Goal: Information Seeking & Learning: Learn about a topic

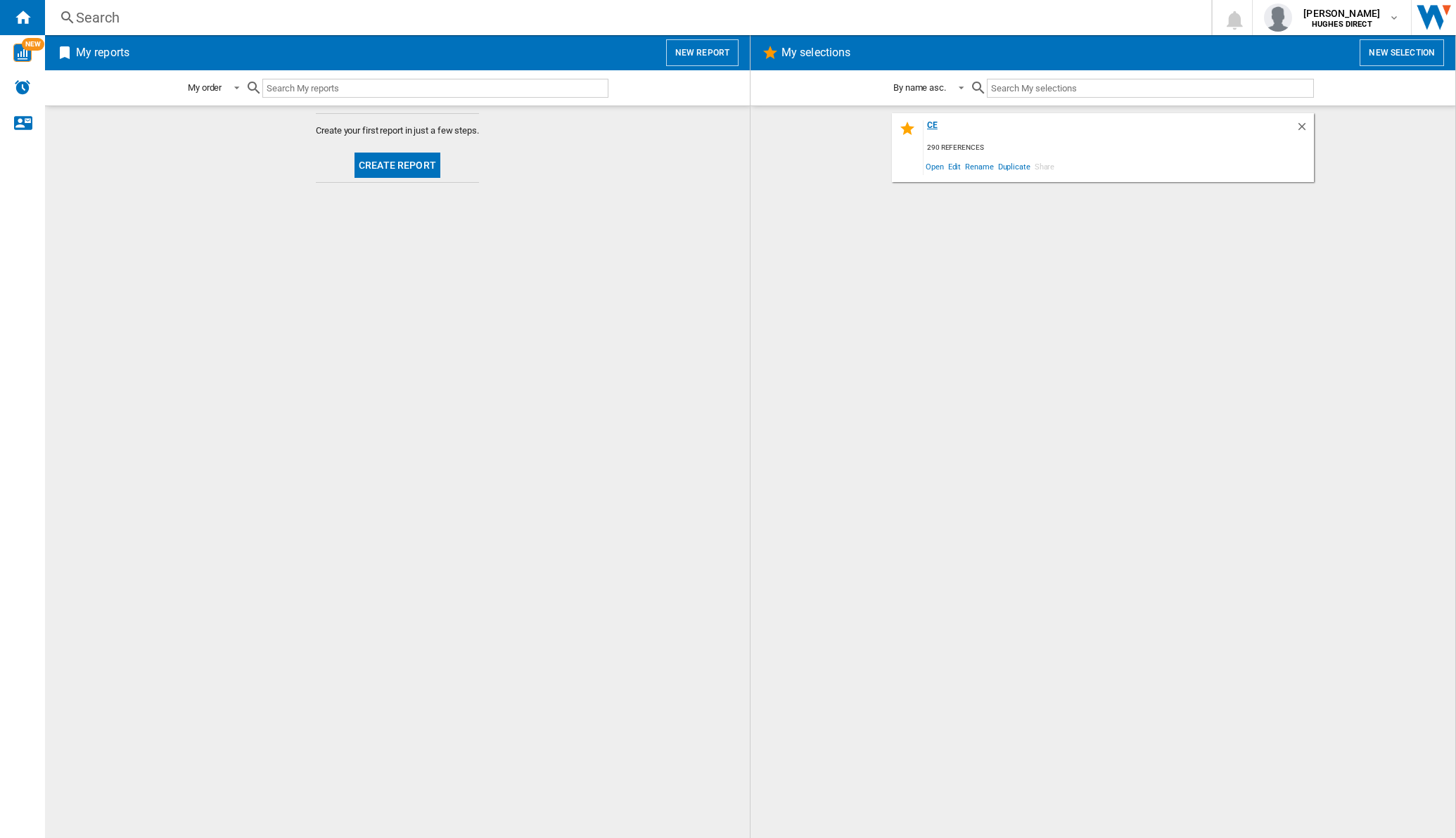
click at [929, 133] on div "ce" at bounding box center [1110, 130] width 372 height 19
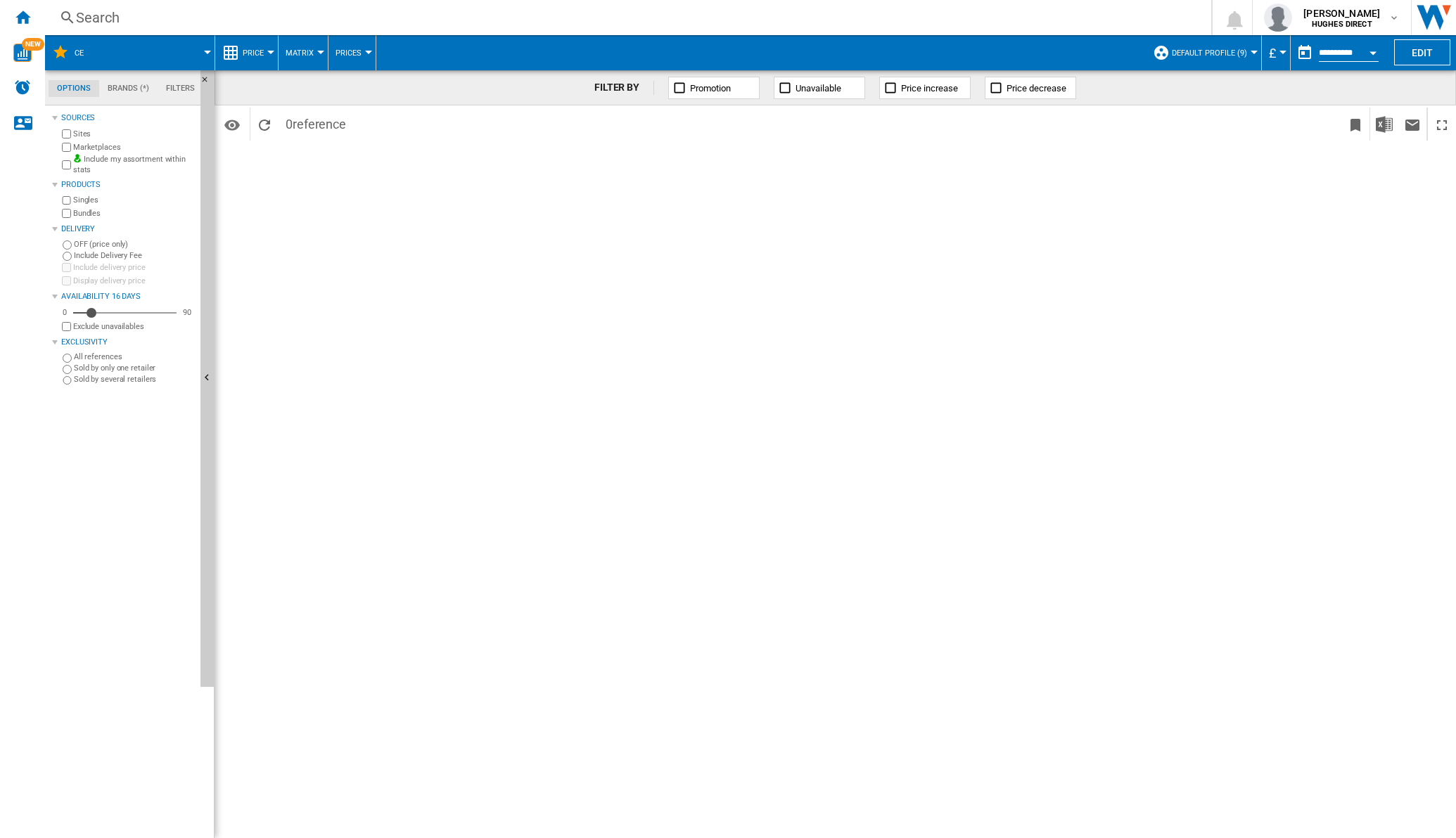
click at [313, 48] on button "Matrix" at bounding box center [303, 52] width 35 height 35
click at [303, 126] on span "Ranking" at bounding box center [307, 120] width 38 height 13
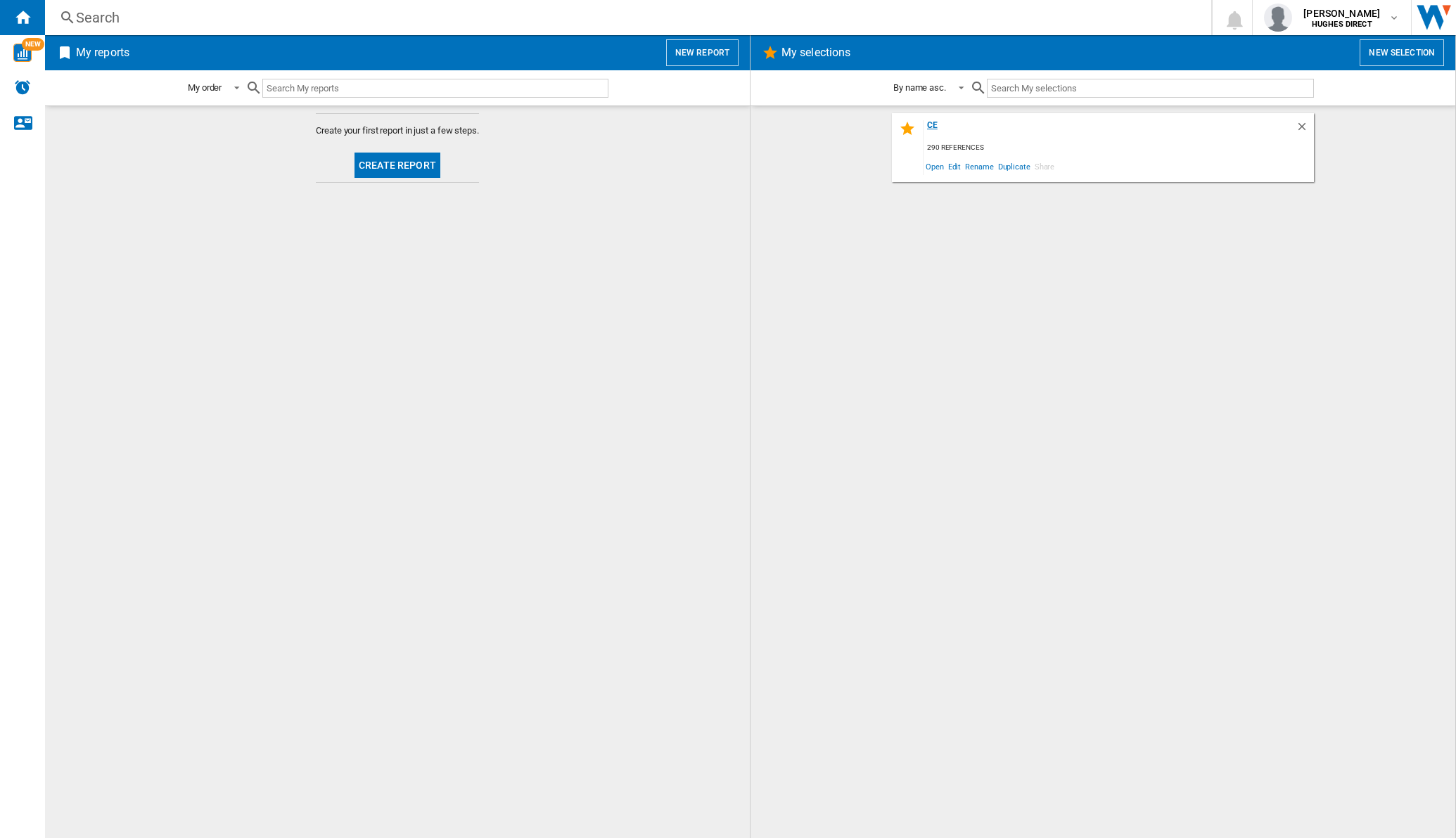
click at [932, 119] on div "[DATE] references Open Edit Rename Duplicate Share" at bounding box center [1102, 147] width 422 height 69
click at [929, 123] on div "ce" at bounding box center [1110, 130] width 372 height 19
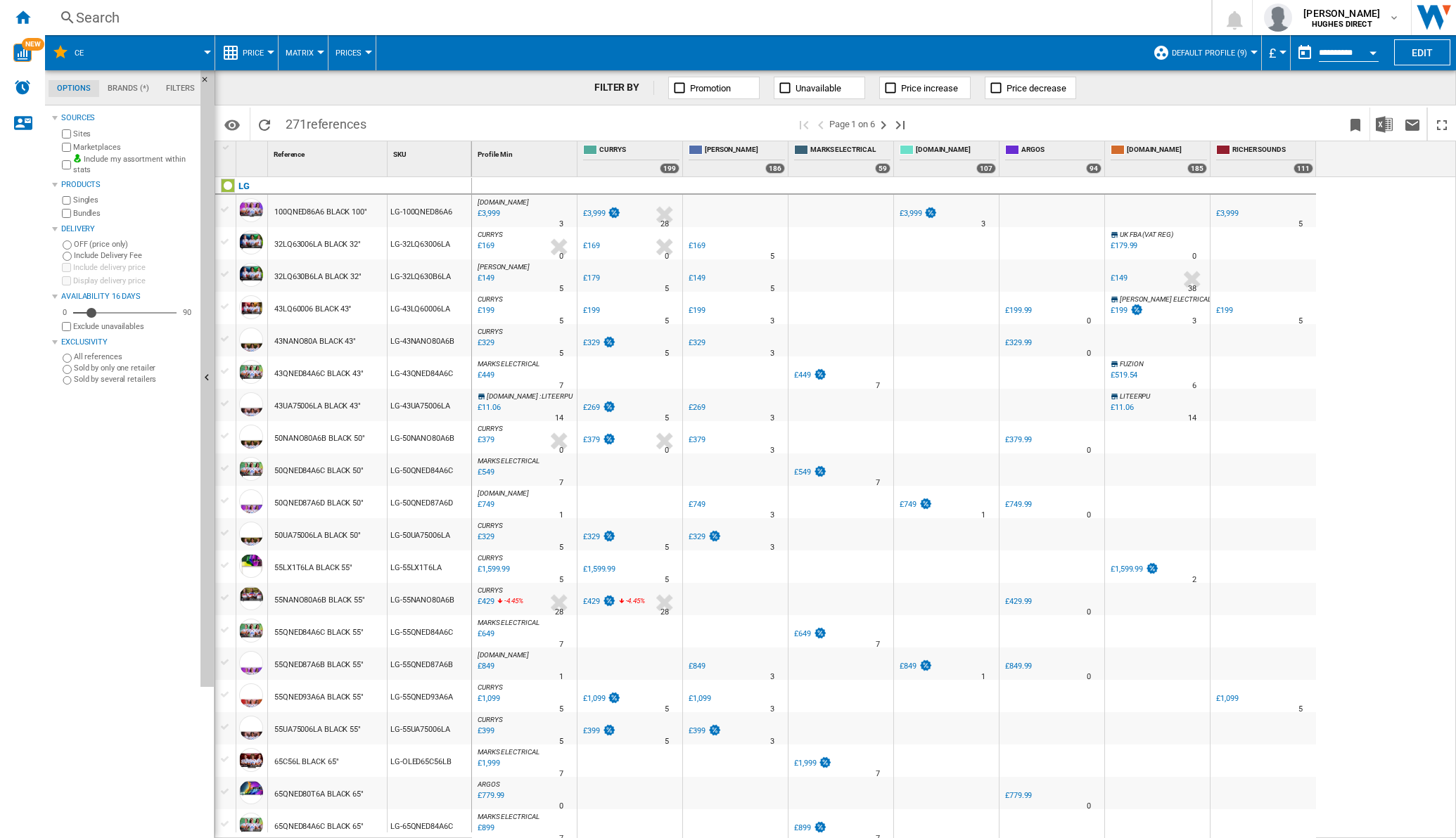
click at [309, 52] on span "Matrix" at bounding box center [299, 52] width 28 height 9
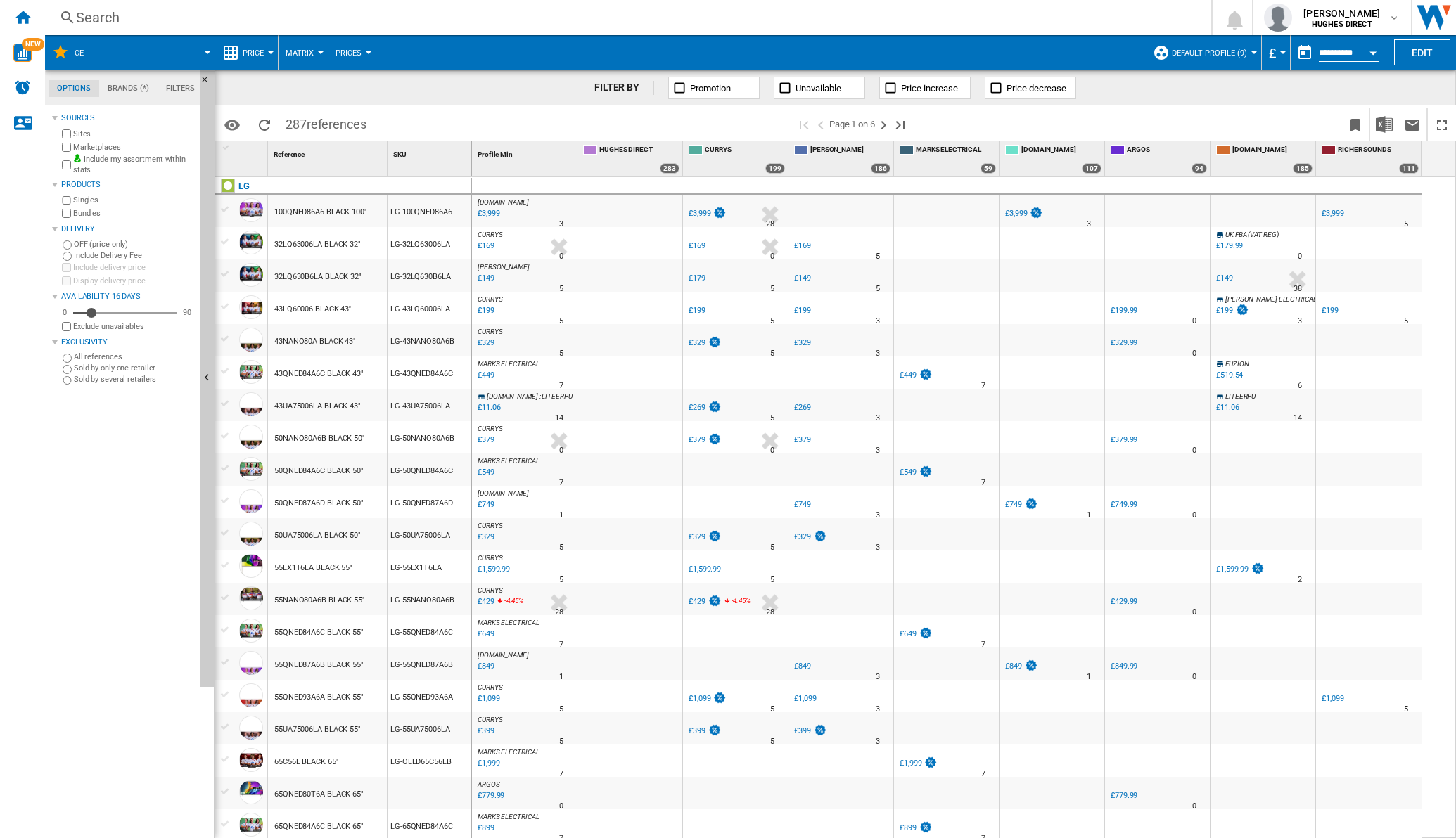
click at [301, 52] on span "Matrix" at bounding box center [299, 52] width 28 height 9
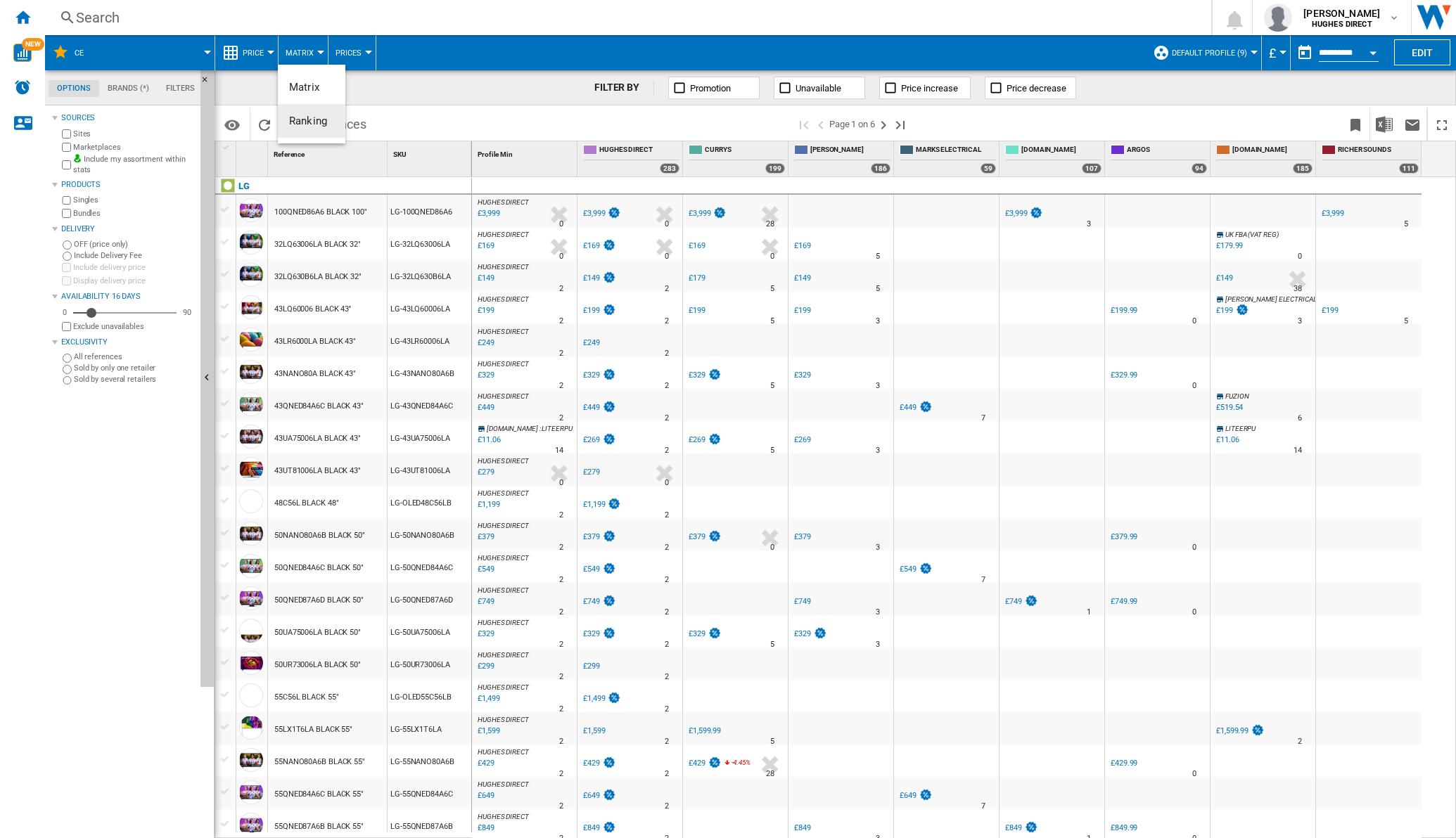
click at [327, 120] on button "Ranking" at bounding box center [311, 120] width 68 height 34
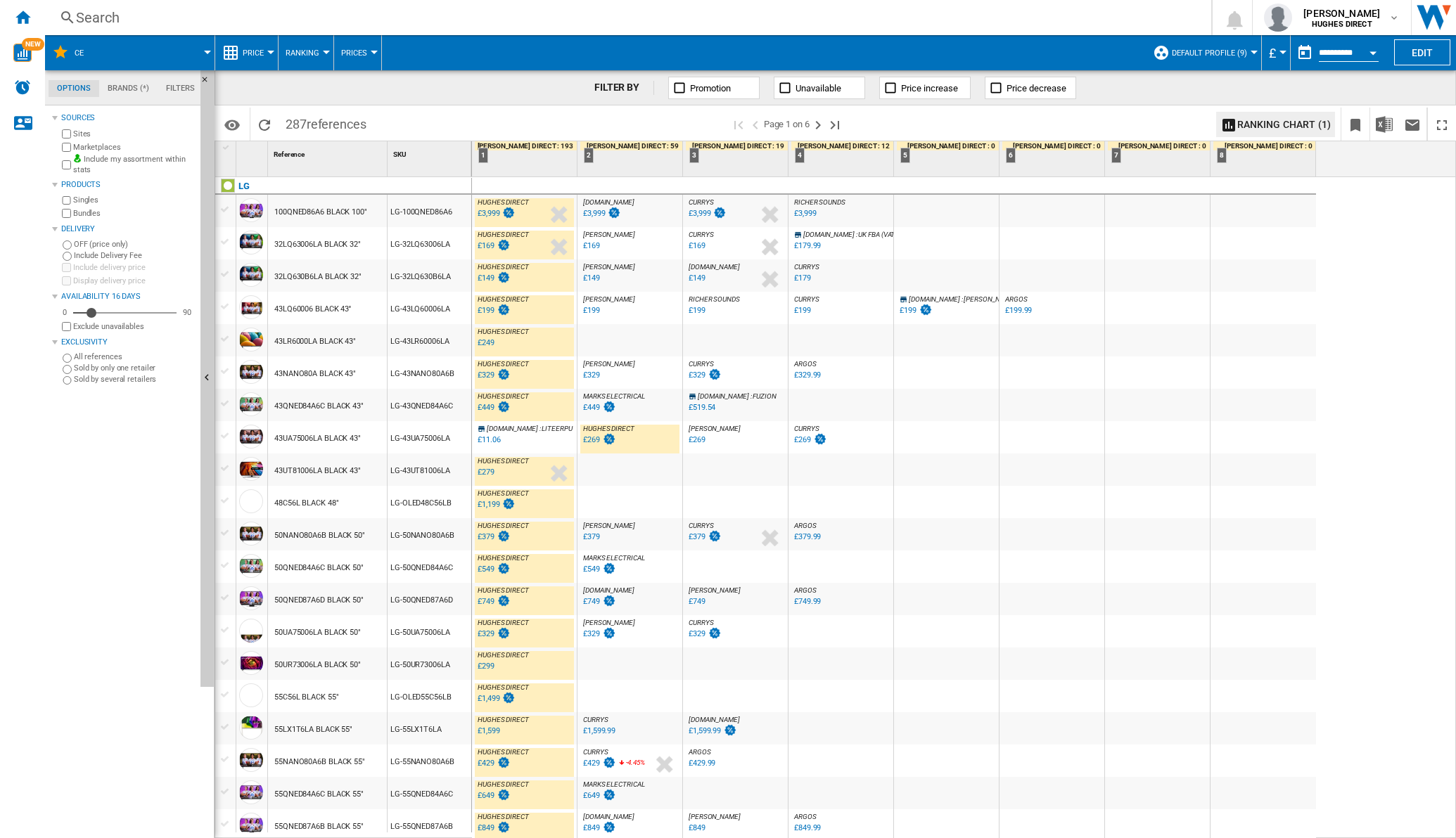
click at [723, 221] on div "0.0 % £3,999 % N/A" at bounding box center [714, 223] width 54 height 34
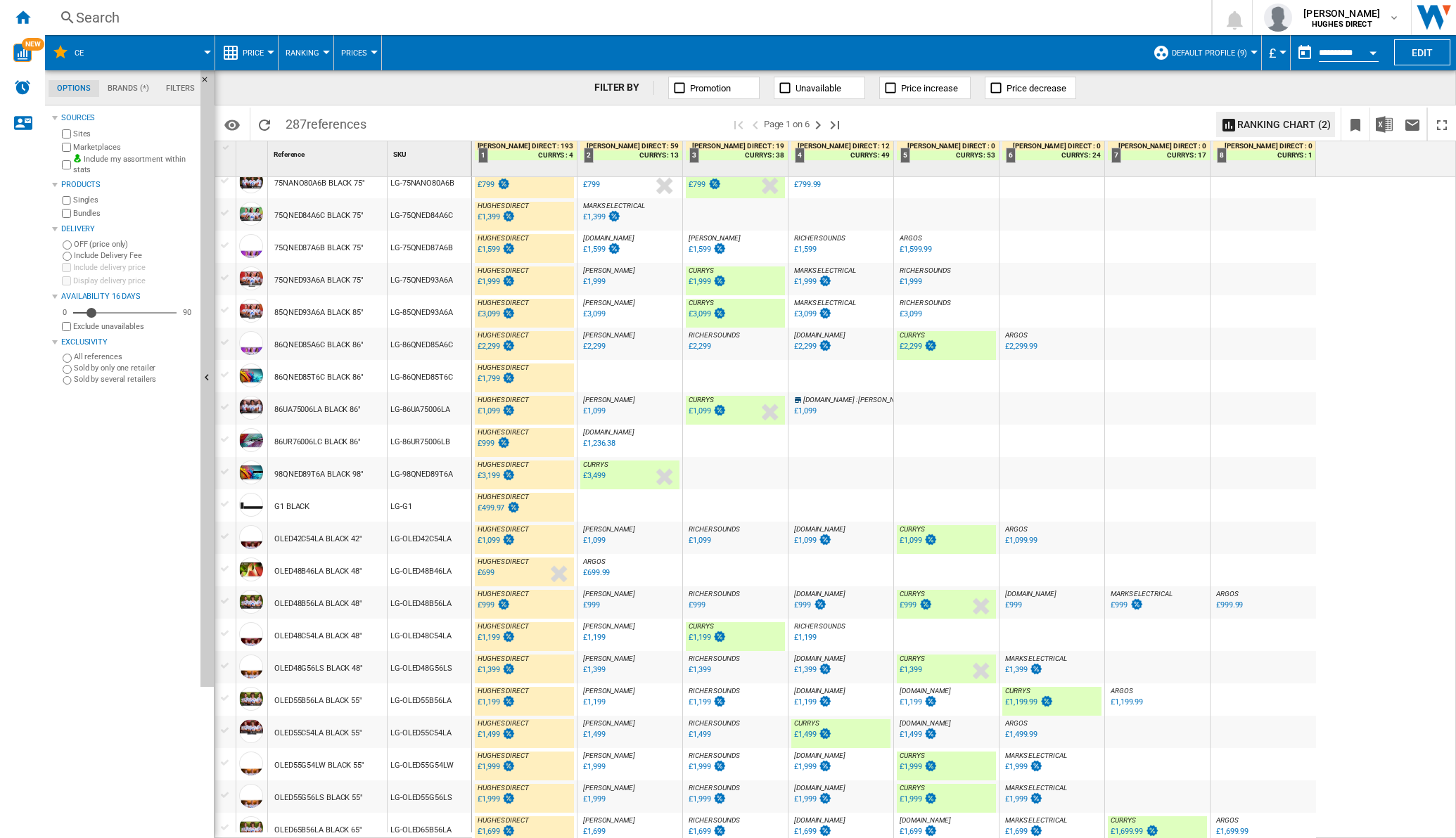
scroll to position [971, 0]
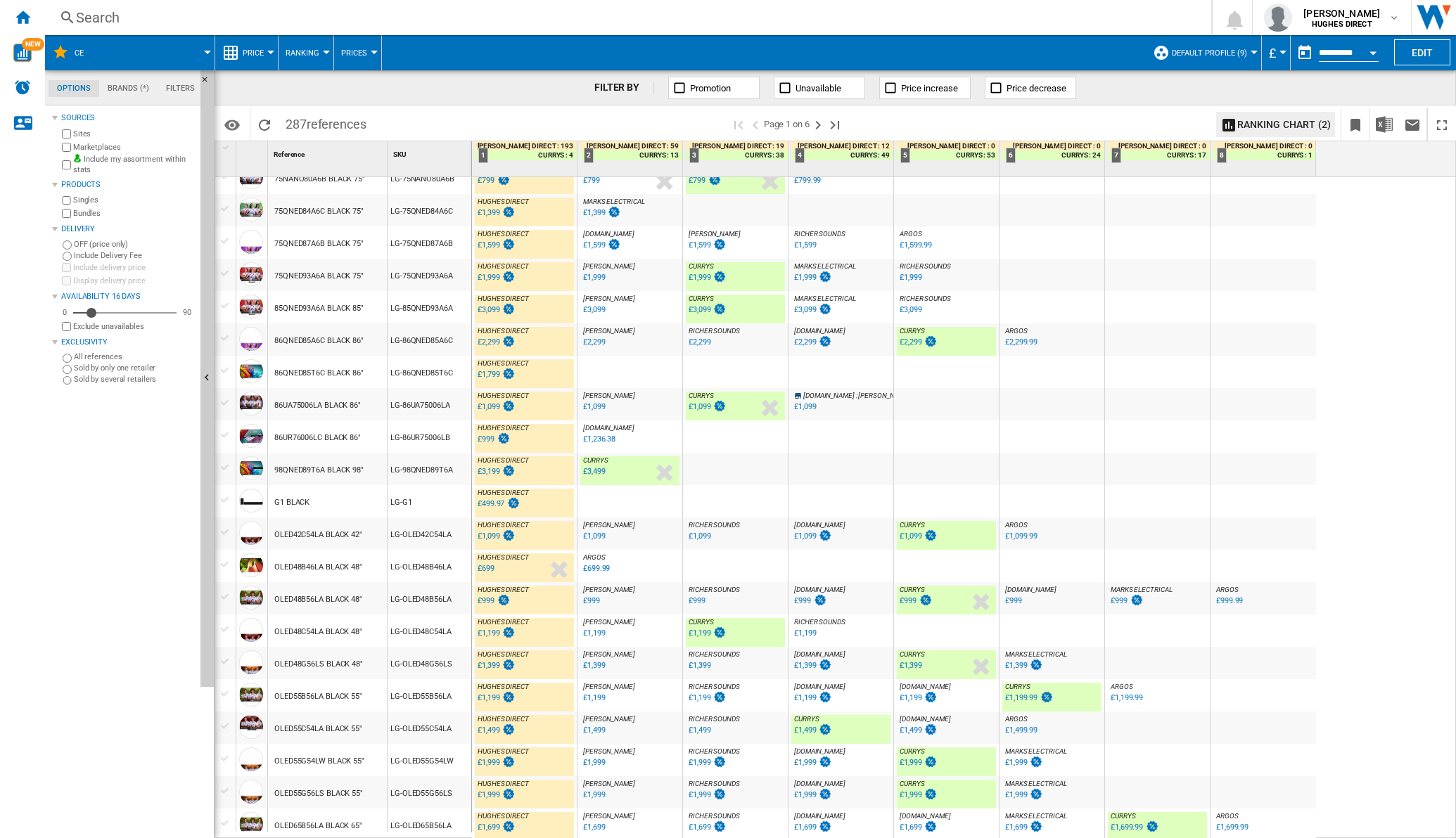
click at [1160, 242] on div at bounding box center [1157, 242] width 105 height 32
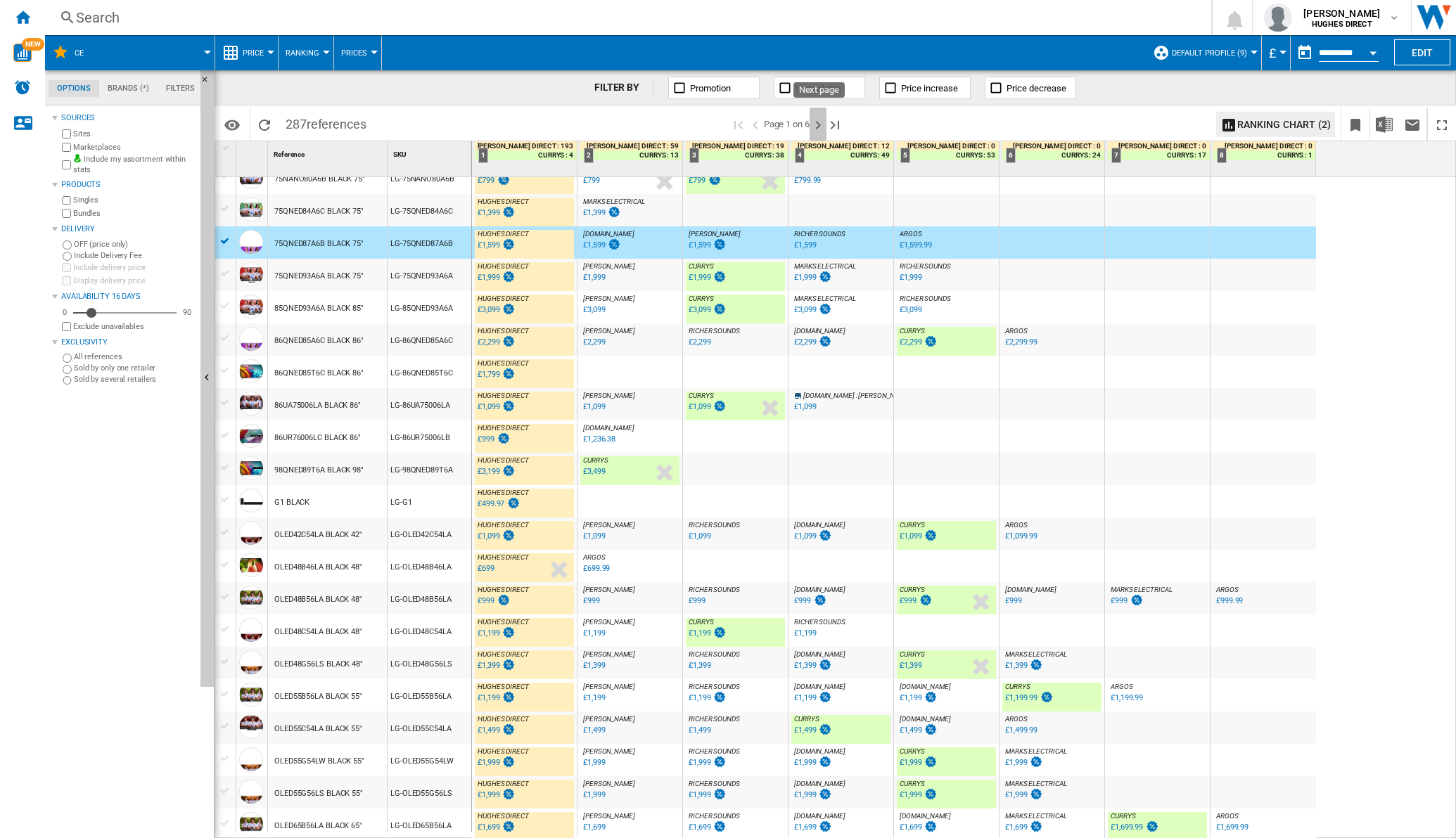
click at [823, 119] on ng-md-icon "Next page" at bounding box center [818, 124] width 16 height 16
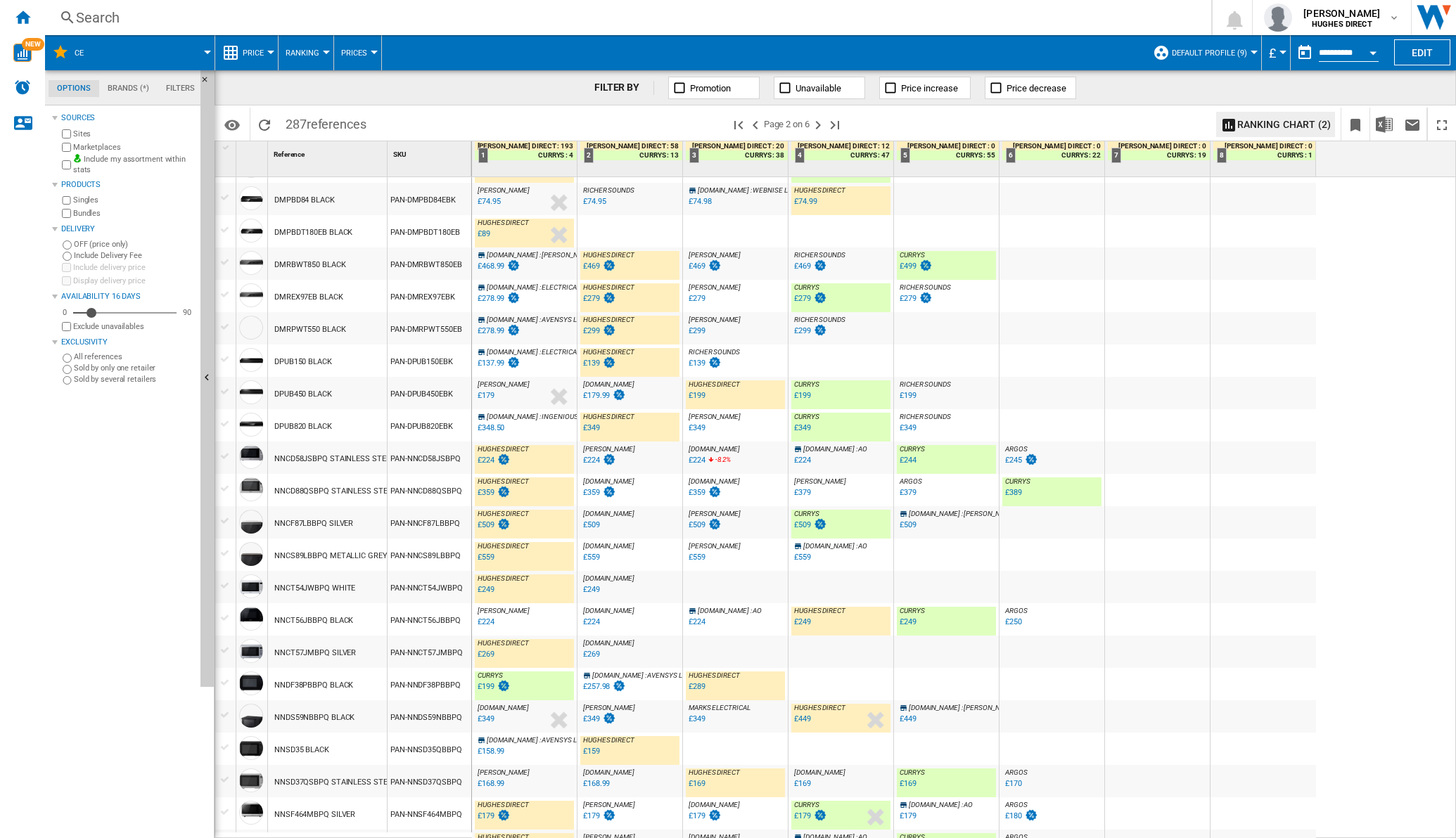
scroll to position [988, 0]
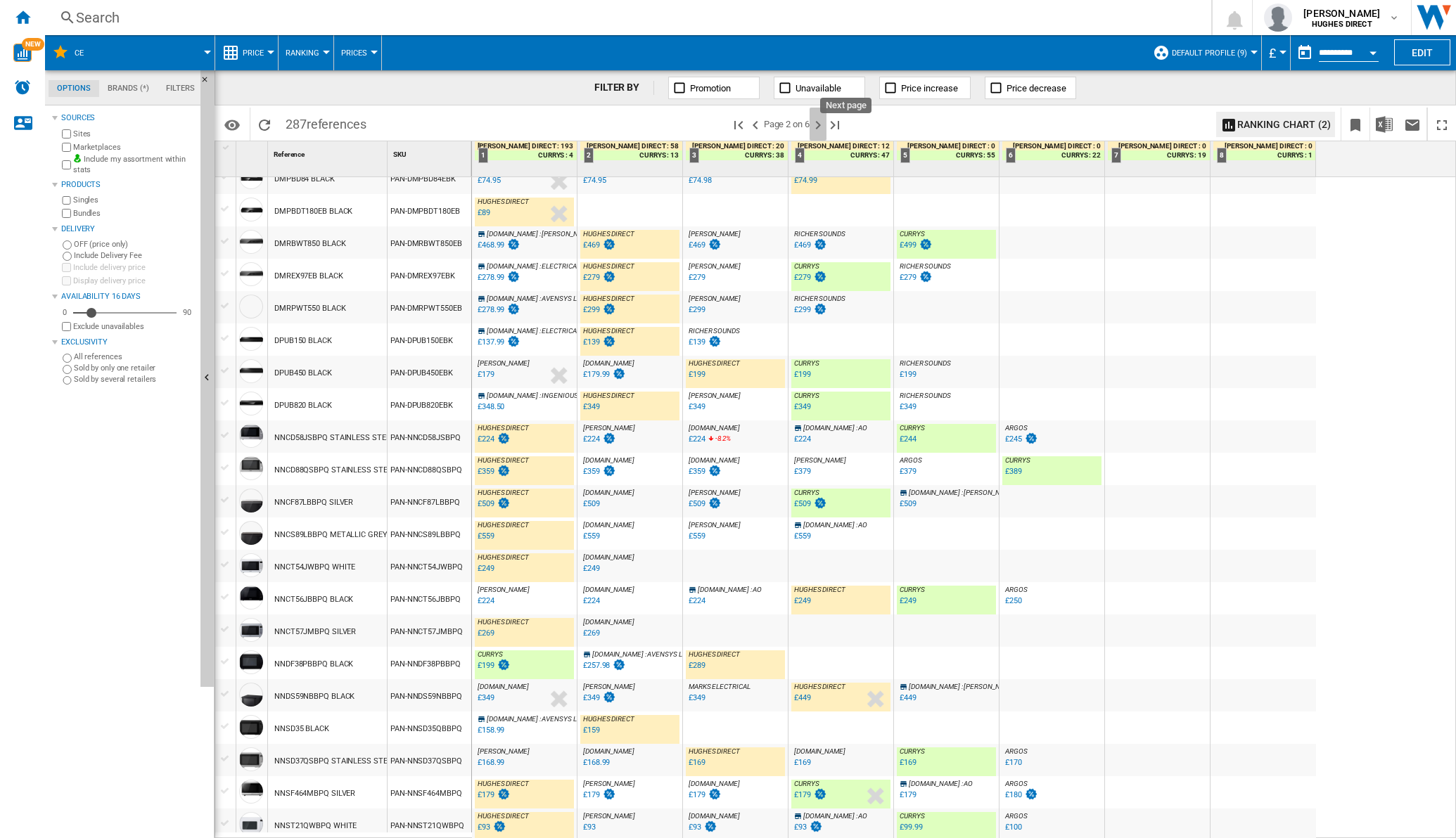
click at [823, 121] on ng-md-icon "Next page" at bounding box center [818, 124] width 16 height 16
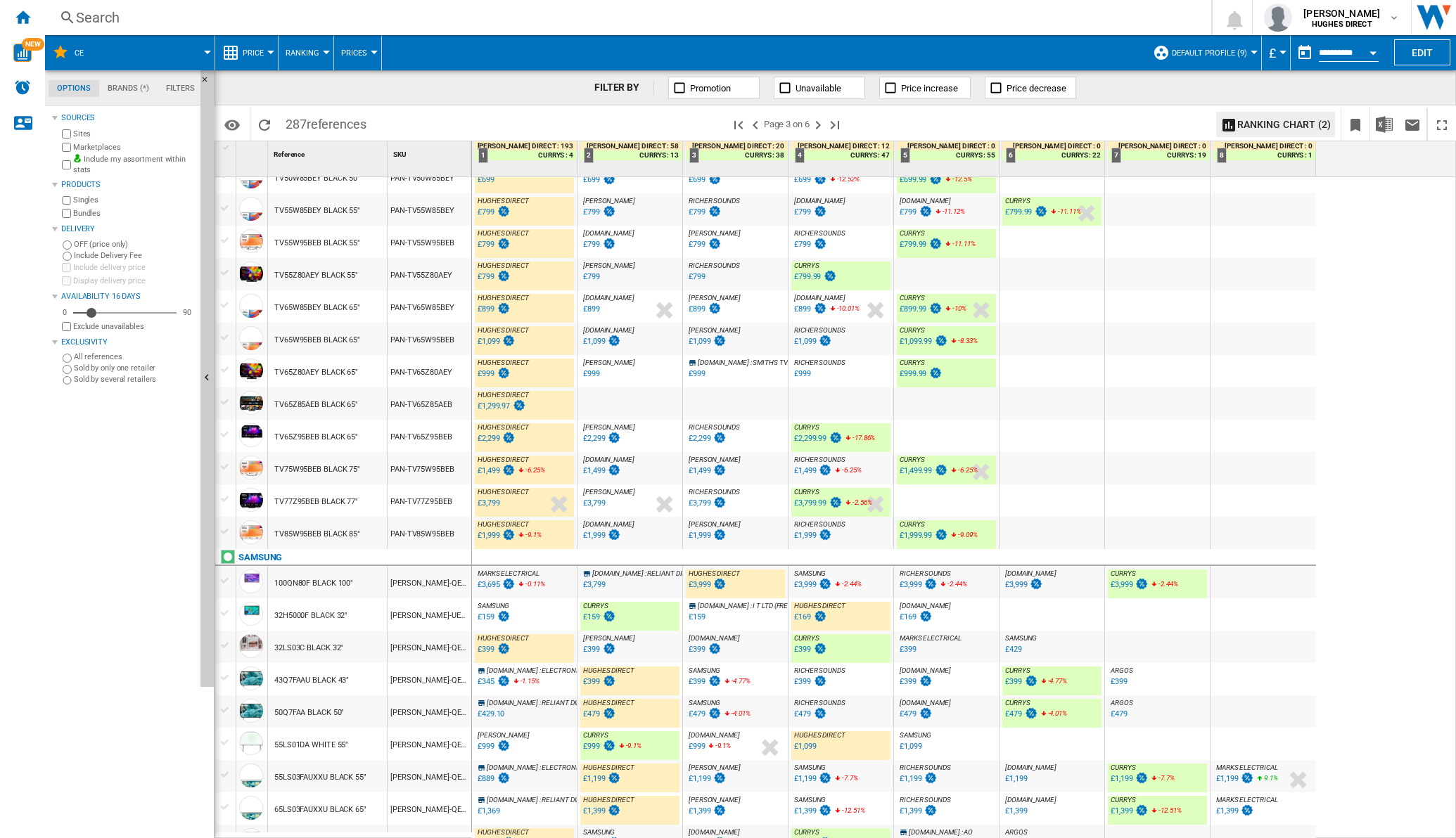
scroll to position [988, 0]
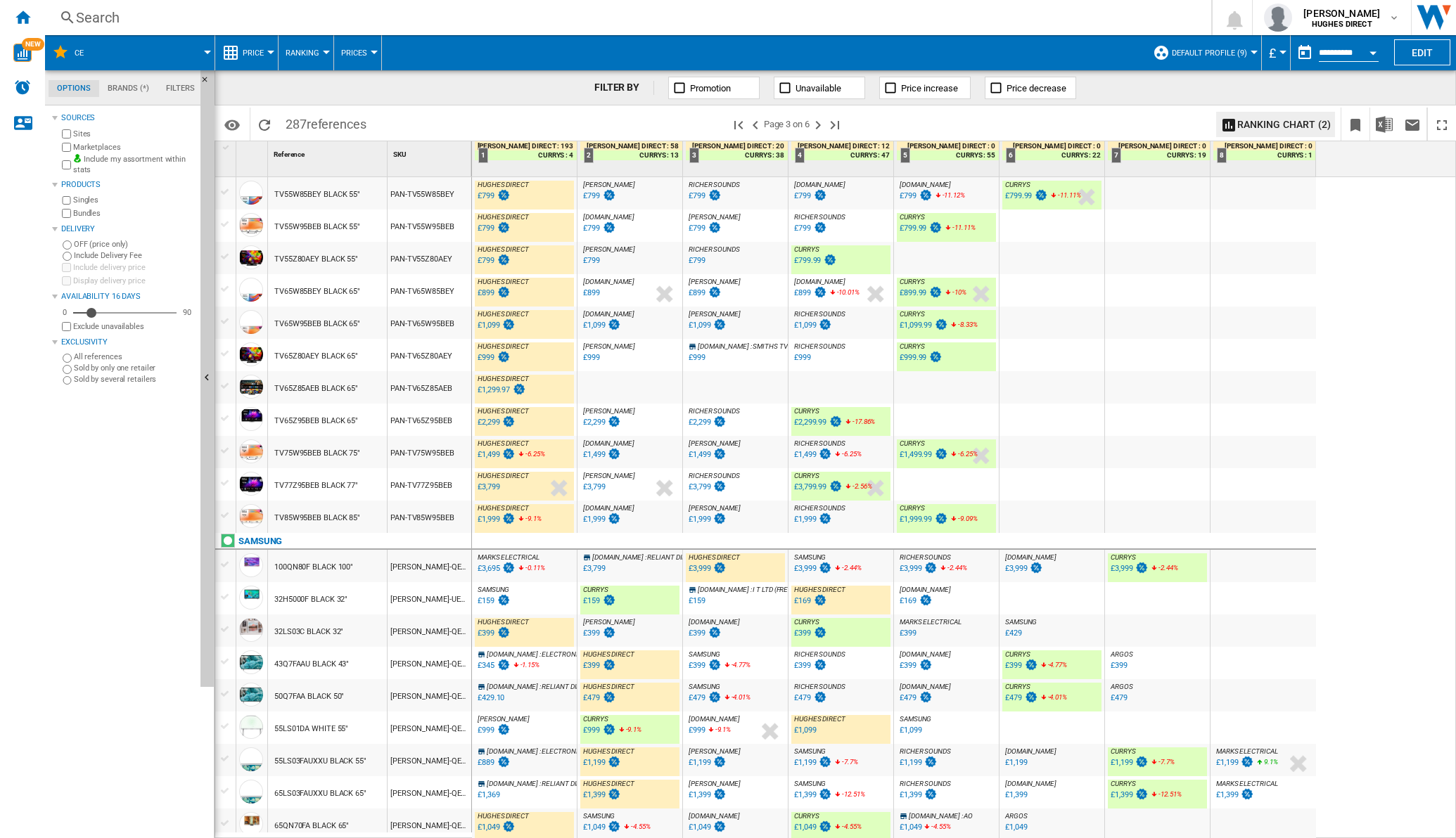
click at [490, 564] on div "£3,695" at bounding box center [488, 567] width 21 height 9
click at [824, 129] on ng-md-icon "Next page" at bounding box center [818, 124] width 16 height 16
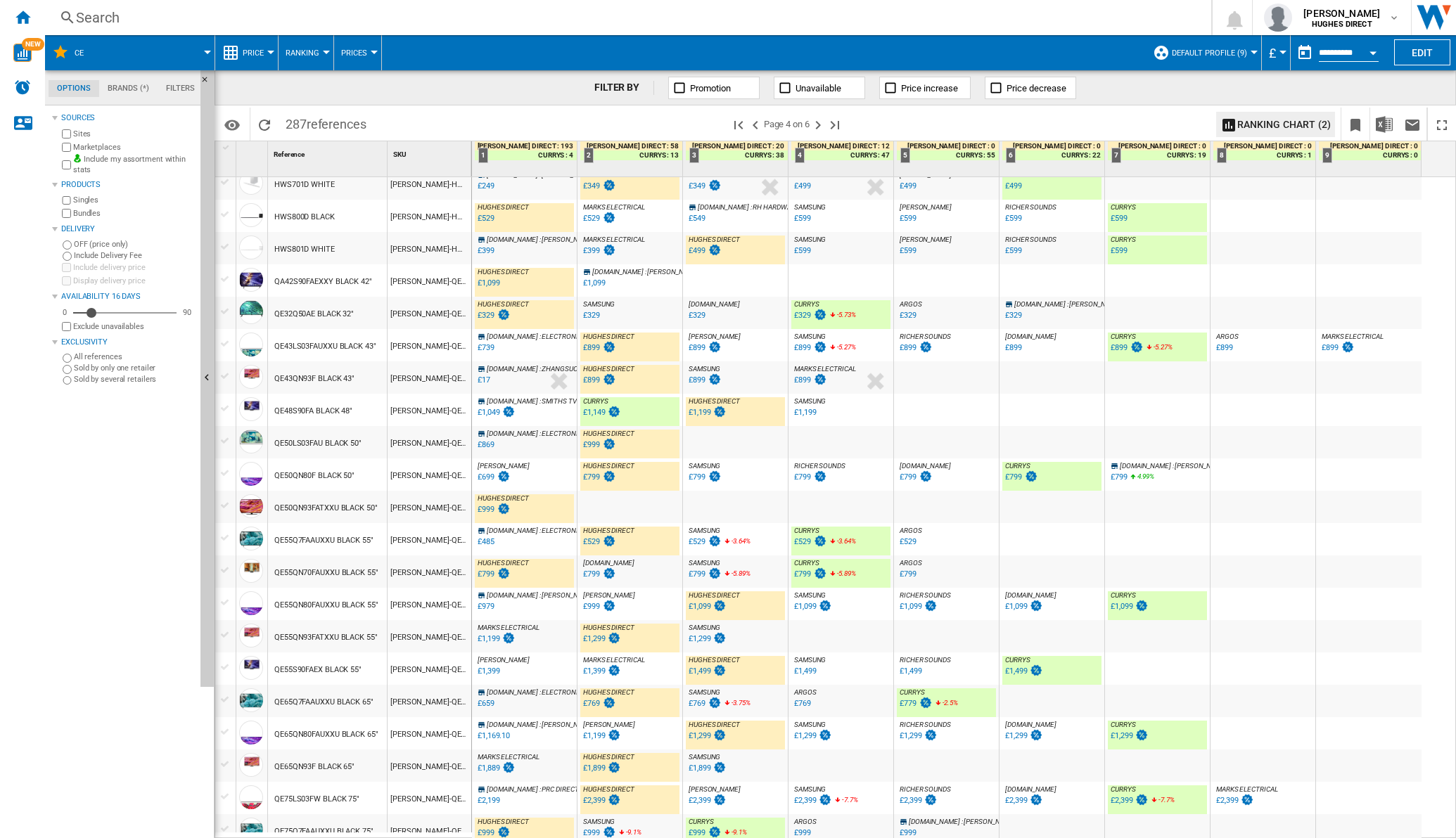
scroll to position [439, 0]
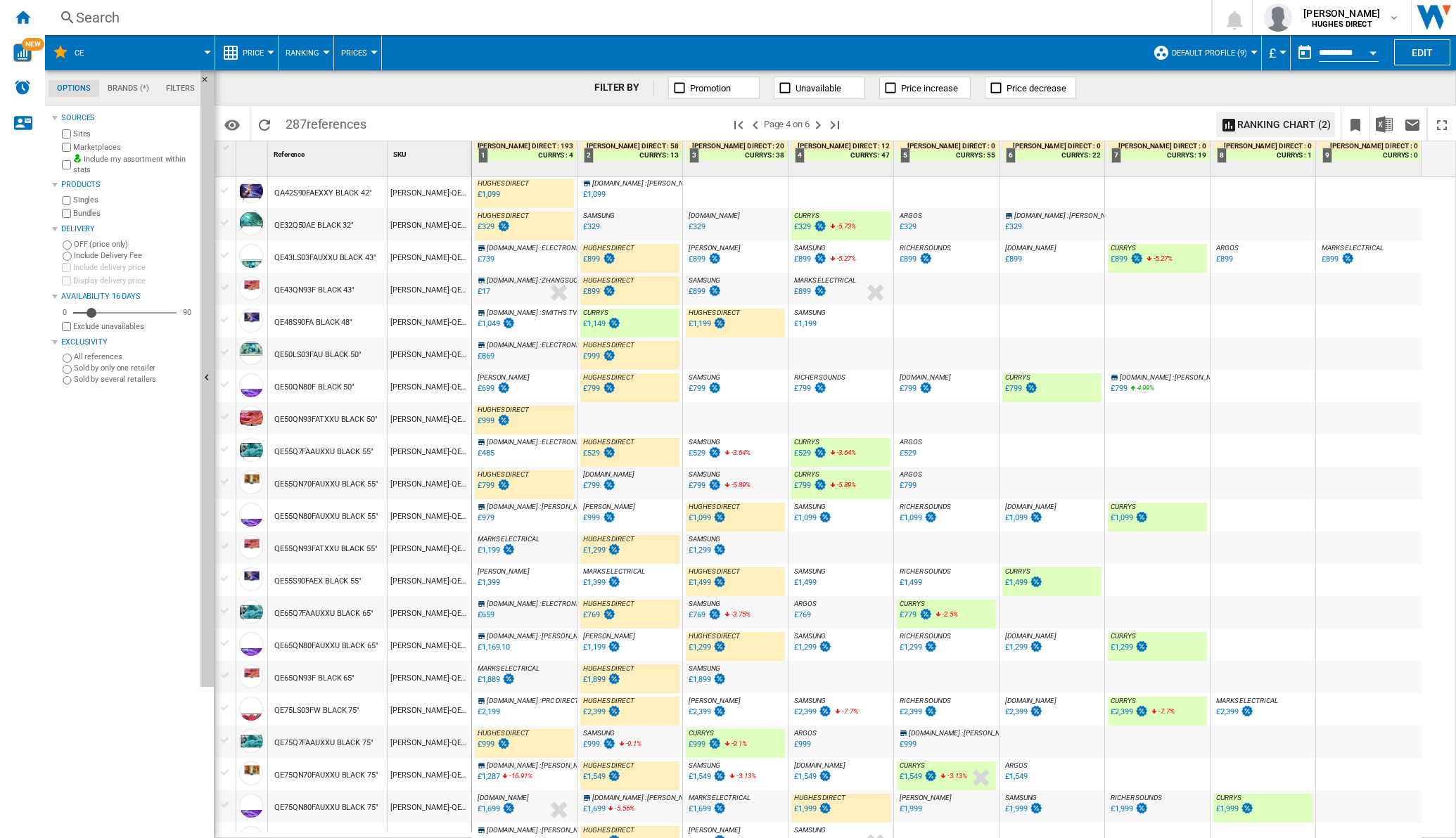
click at [486, 546] on div "£1,199" at bounding box center [488, 550] width 21 height 9
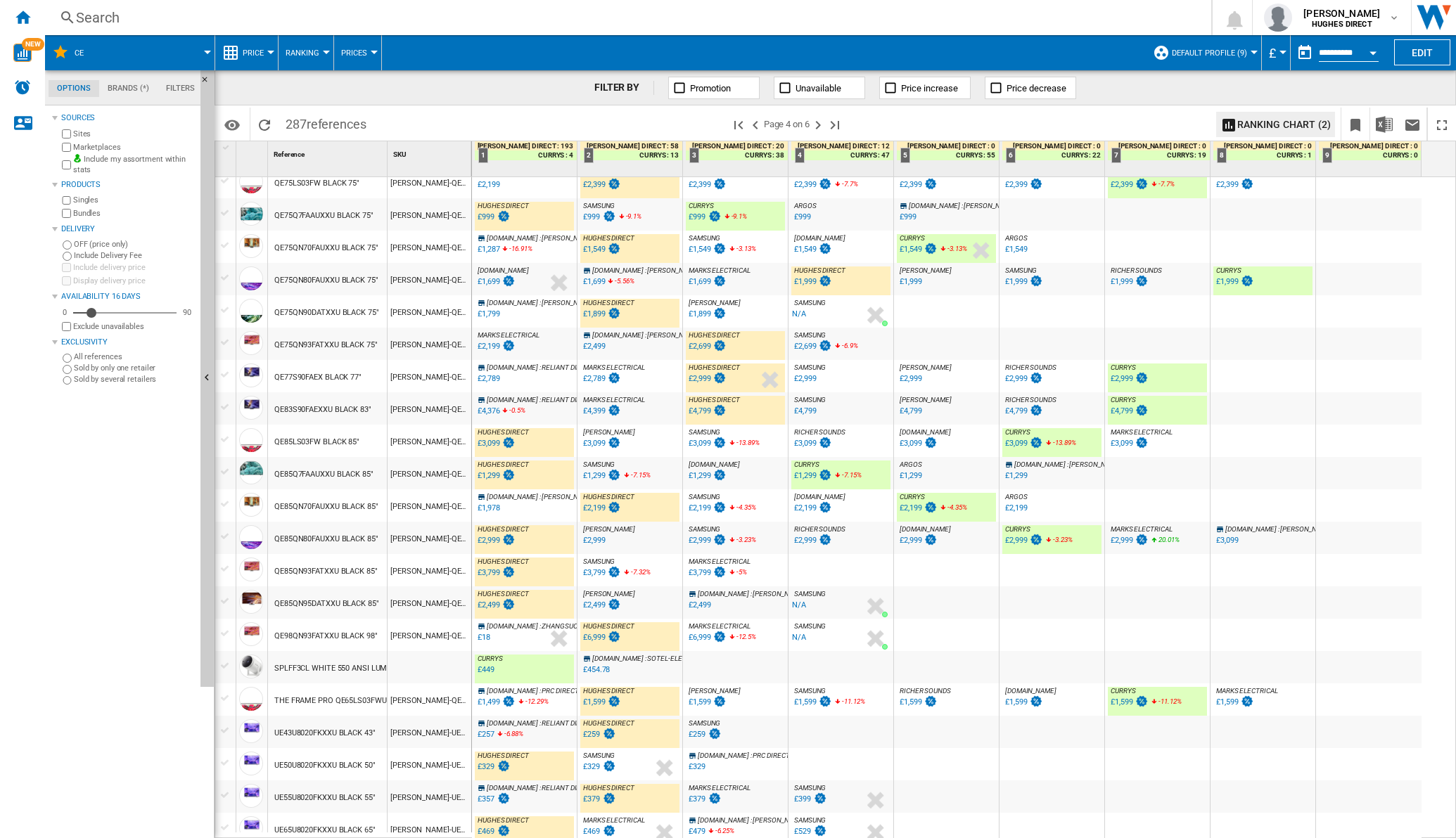
scroll to position [971, 0]
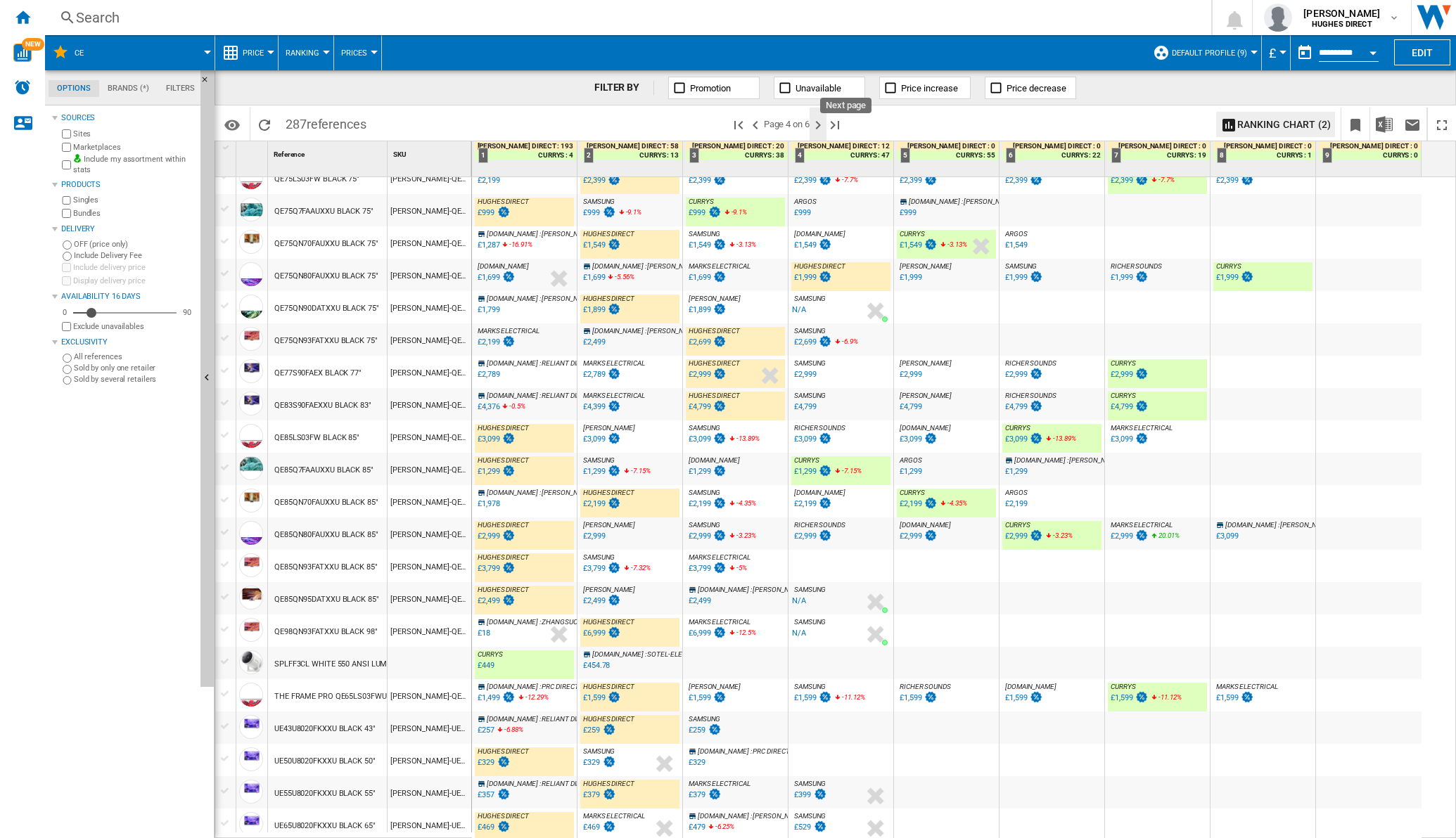
click at [823, 128] on ng-md-icon "Next page" at bounding box center [818, 124] width 16 height 16
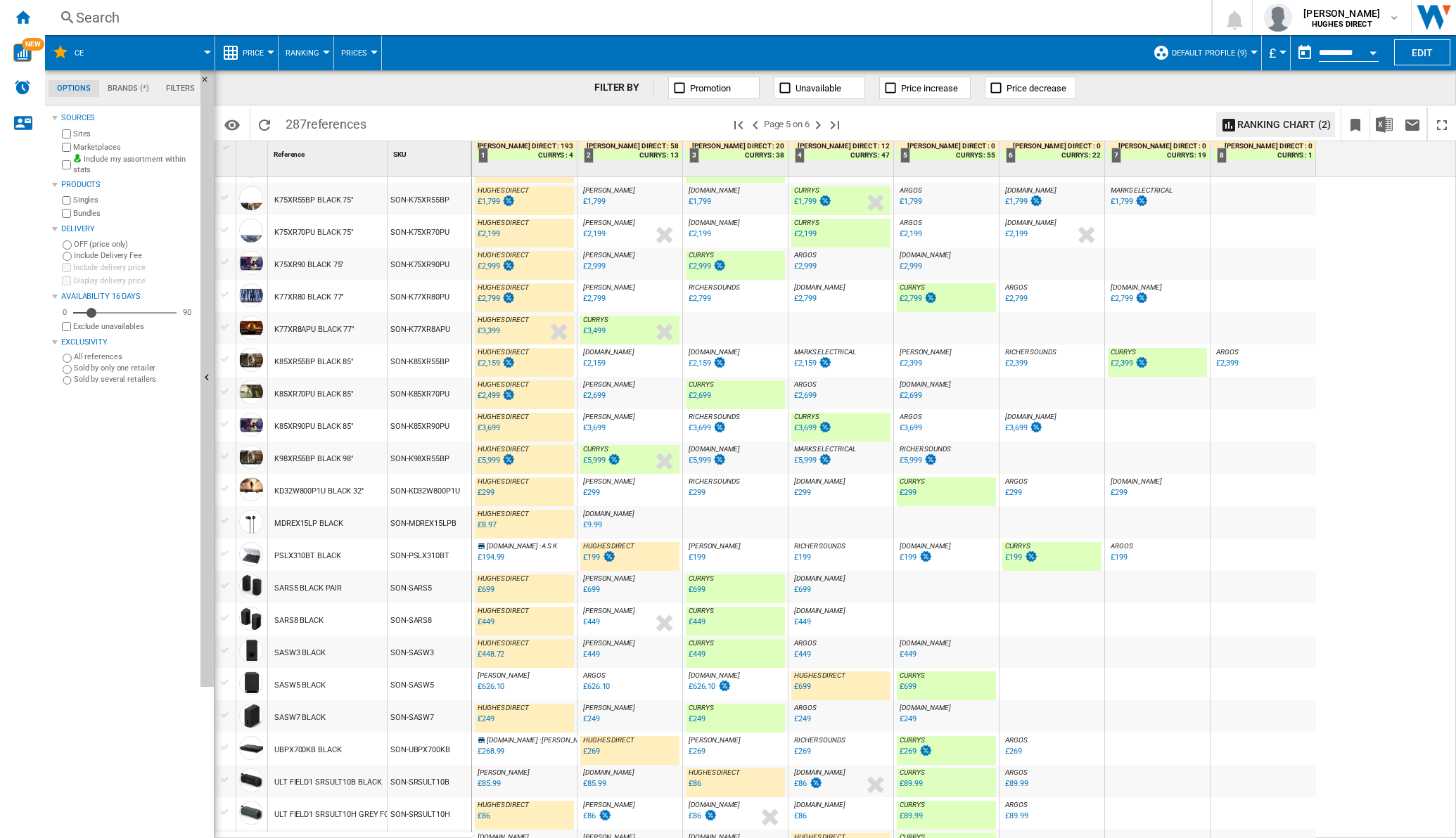
scroll to position [988, 0]
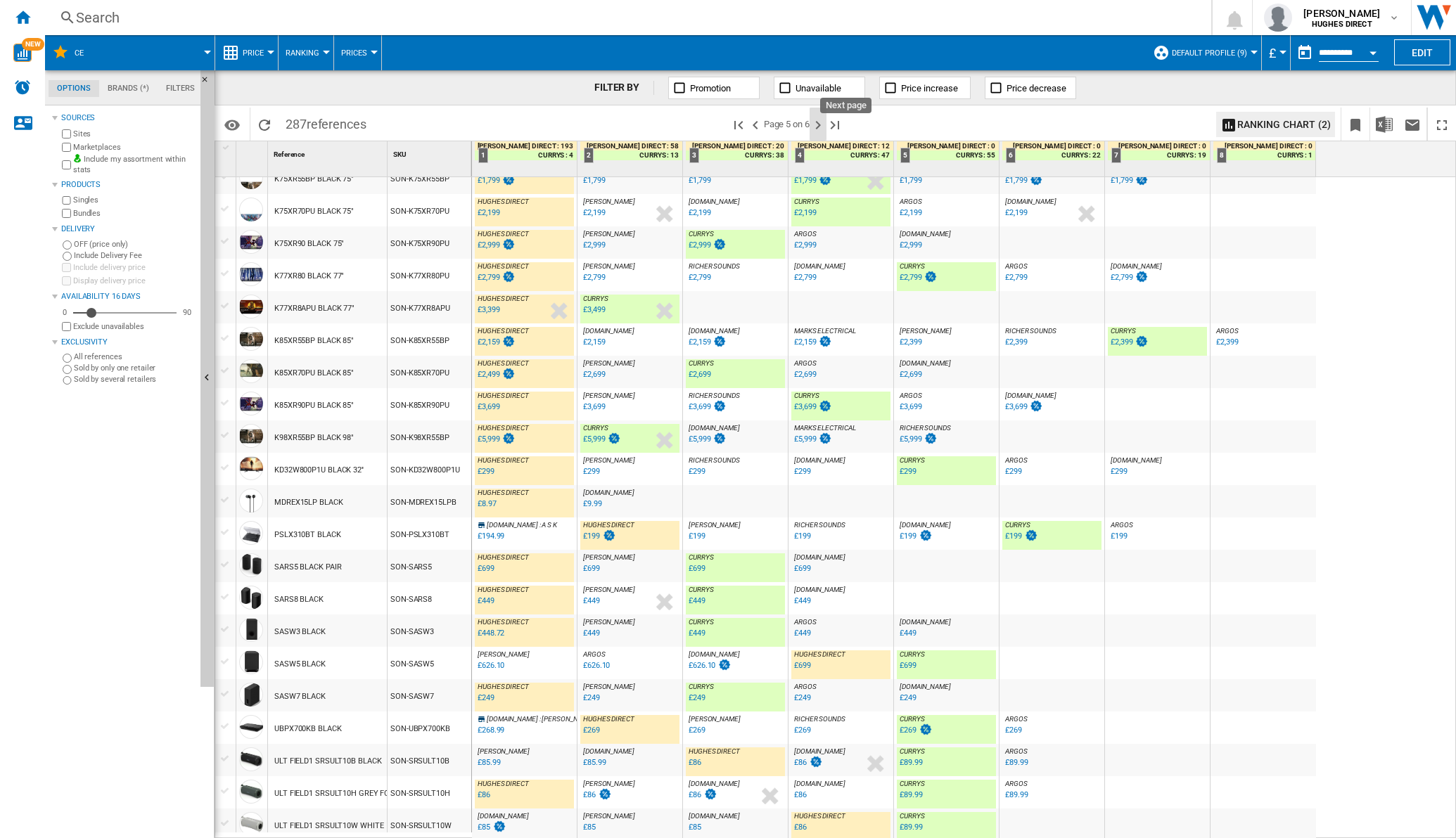
click at [819, 127] on ng-md-icon "Next page" at bounding box center [818, 124] width 16 height 16
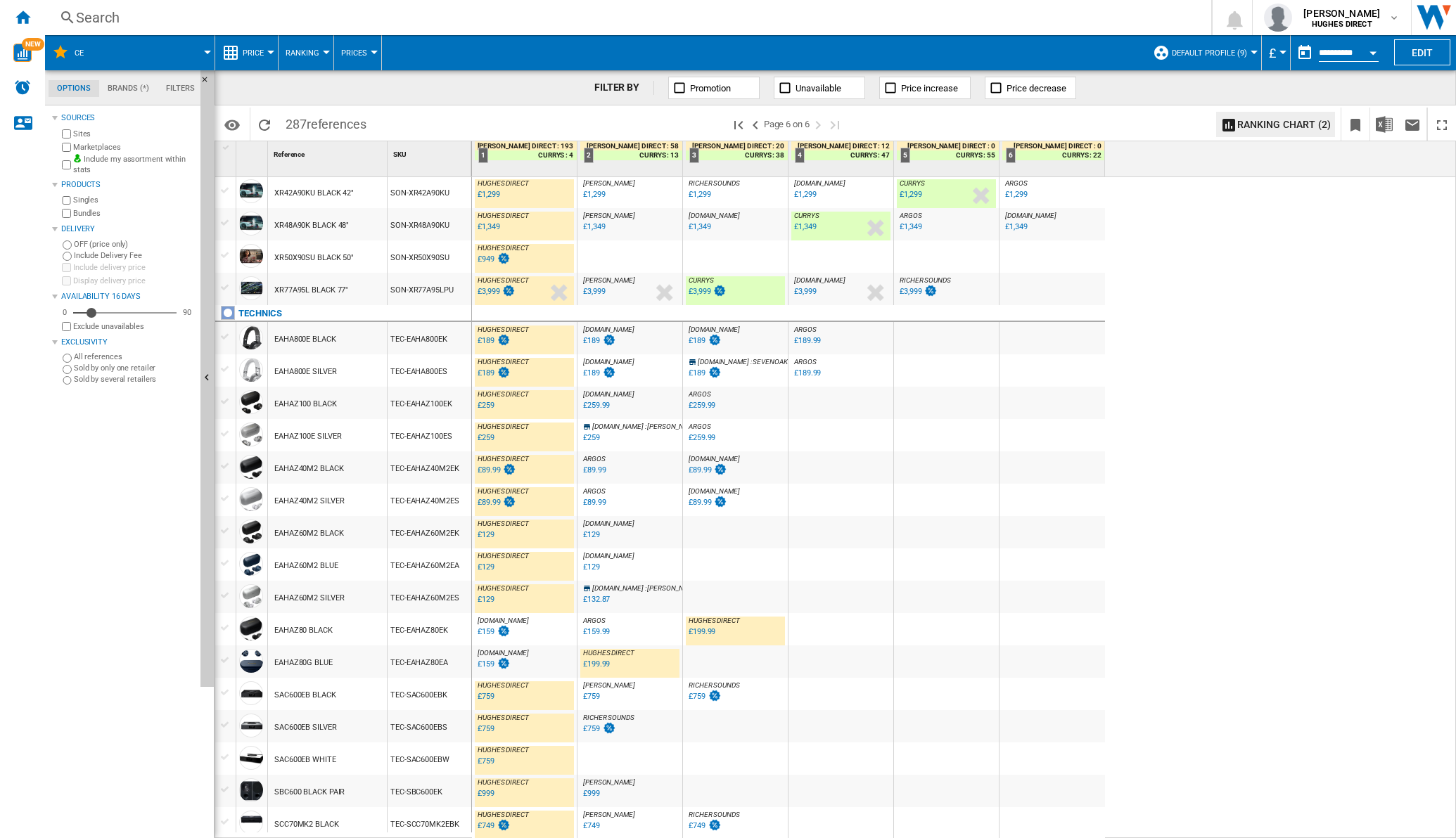
scroll to position [568, 0]
